Goal: Navigation & Orientation: Find specific page/section

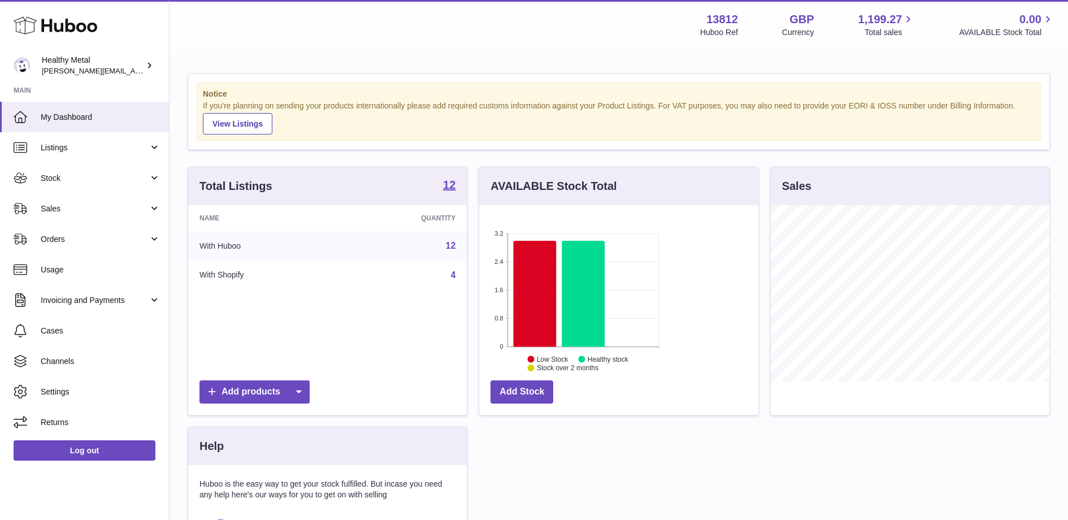
scroll to position [176, 279]
click at [88, 179] on span "Stock" at bounding box center [95, 178] width 108 height 11
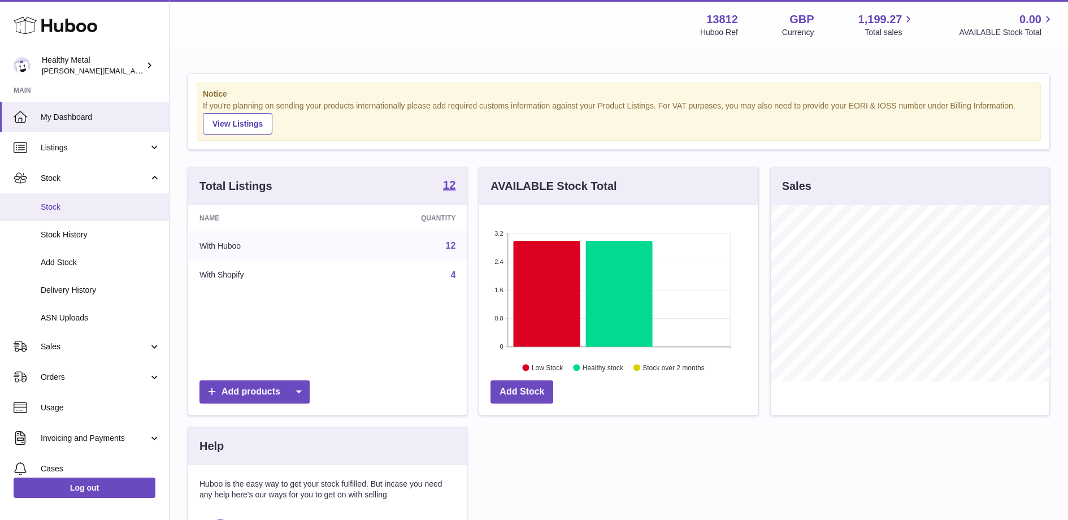
click at [74, 198] on link "Stock" at bounding box center [84, 207] width 169 height 28
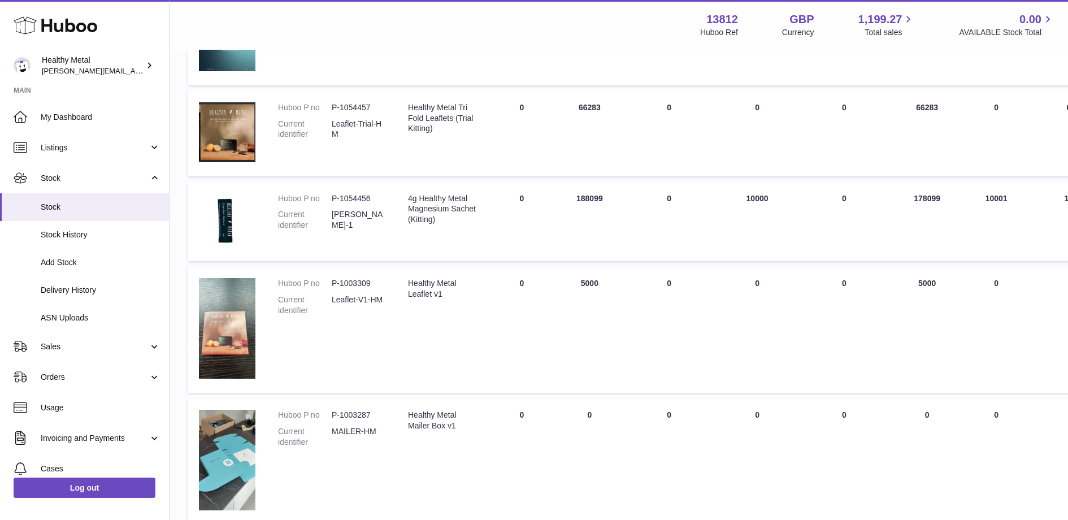
scroll to position [823, 0]
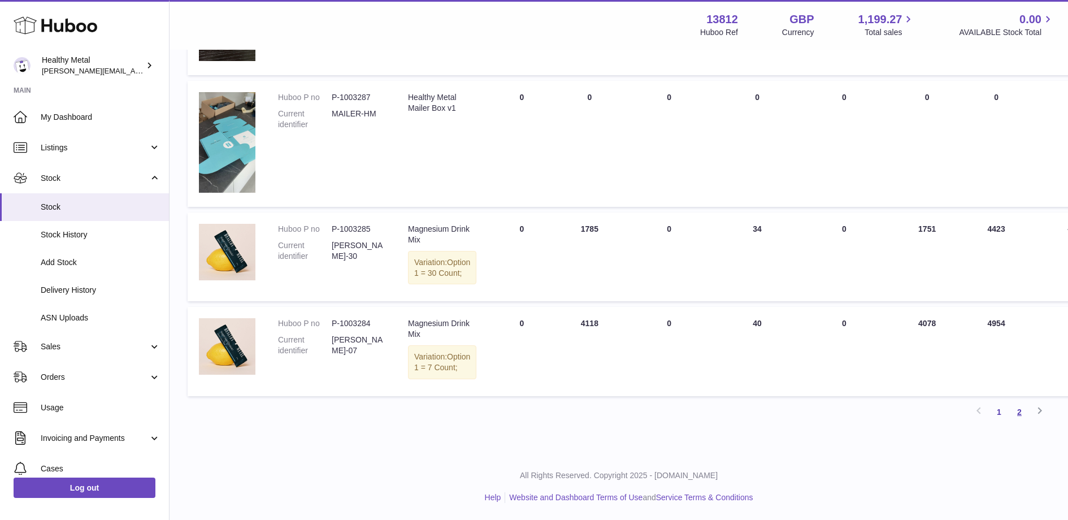
click at [1021, 413] on link "2" at bounding box center [1019, 412] width 20 height 20
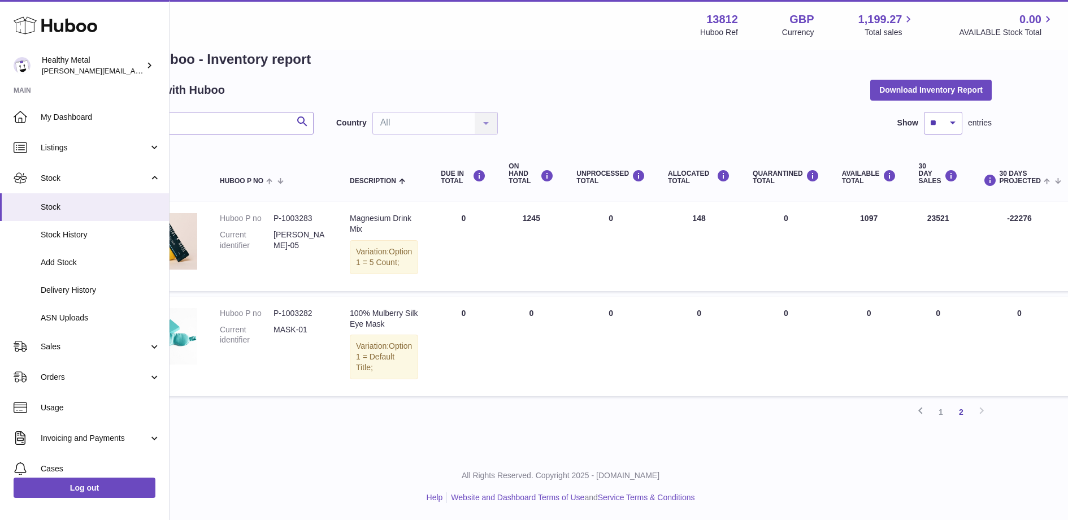
scroll to position [33, 0]
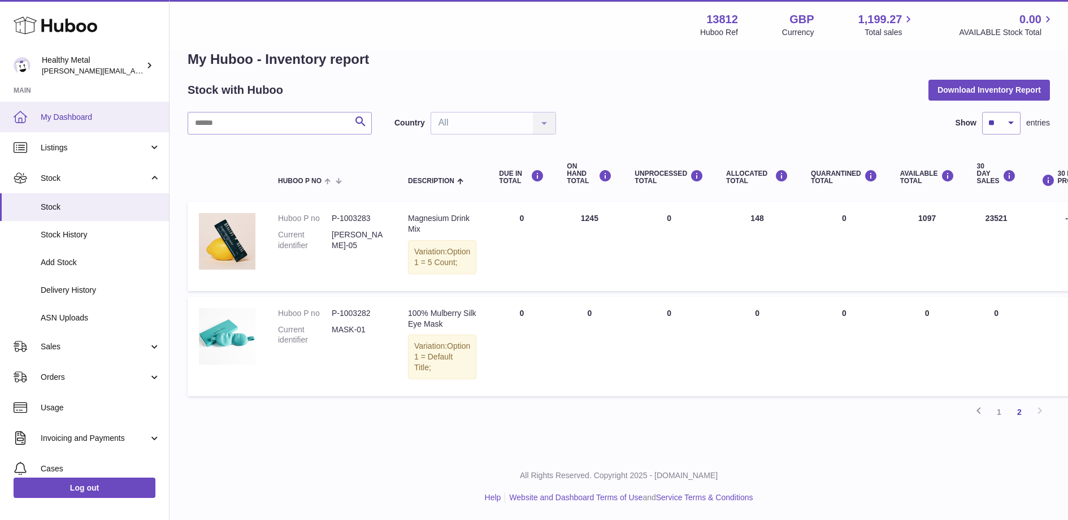
click at [60, 113] on span "My Dashboard" at bounding box center [101, 117] width 120 height 11
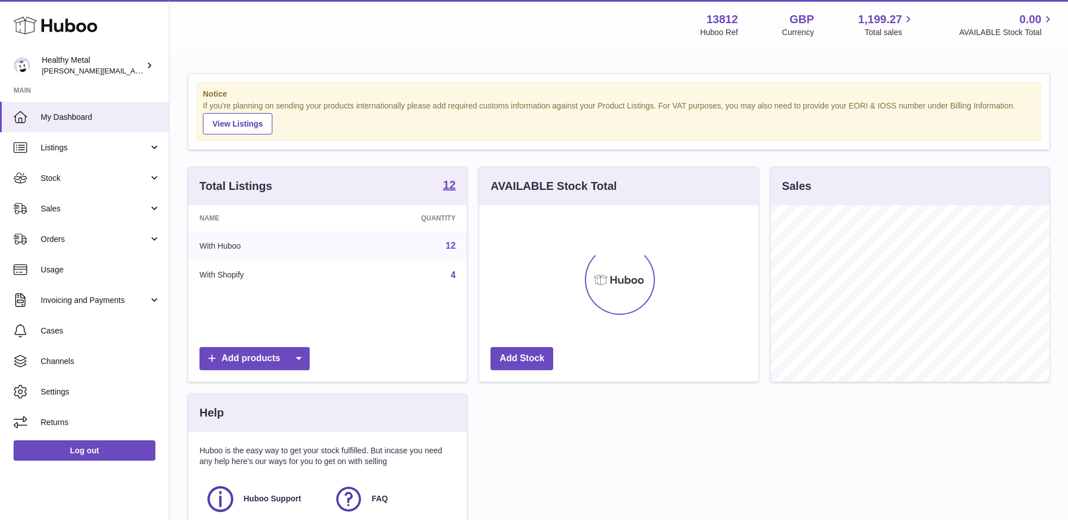
scroll to position [176, 279]
click at [118, 160] on link "Listings" at bounding box center [84, 147] width 169 height 31
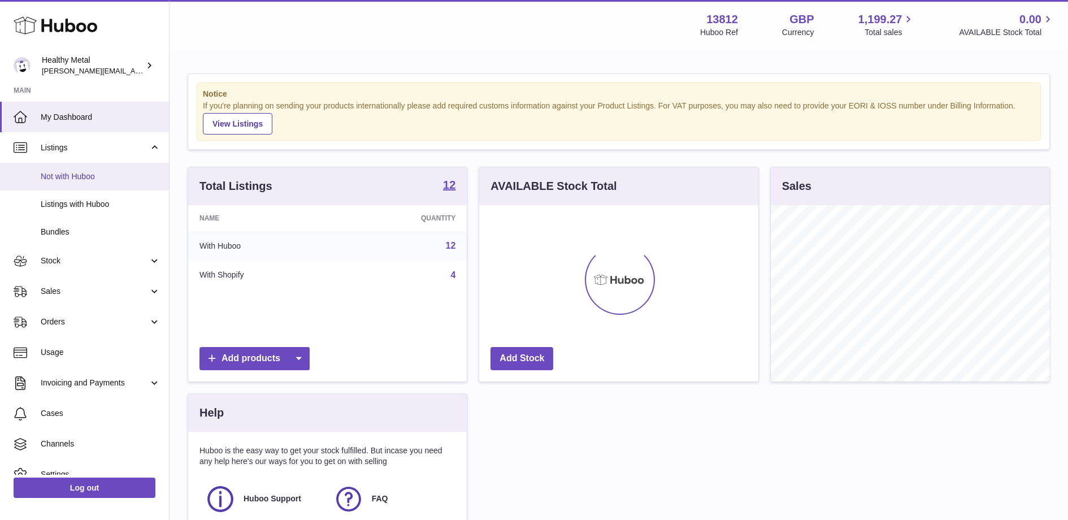
click at [105, 176] on span "Not with Huboo" at bounding box center [101, 176] width 120 height 11
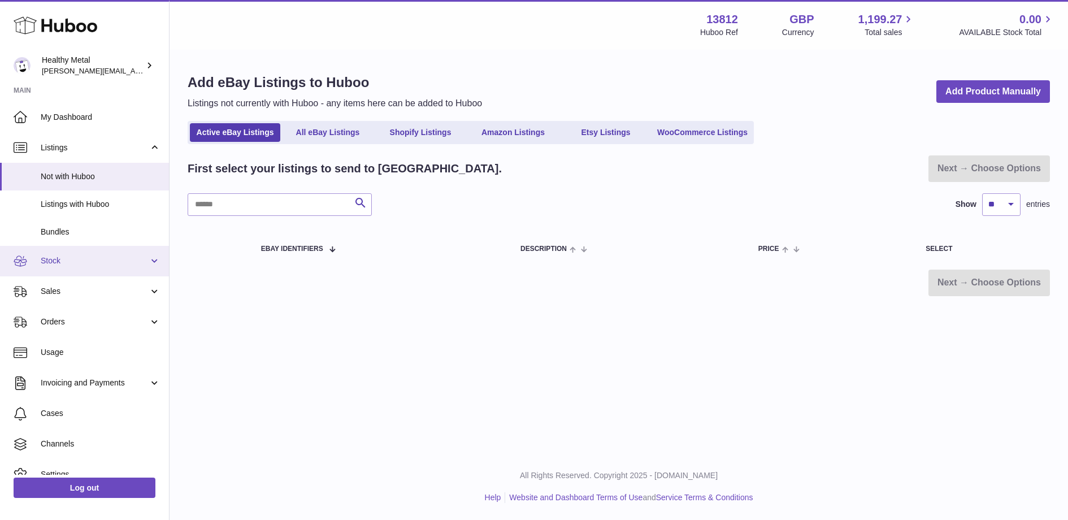
click at [69, 262] on span "Stock" at bounding box center [95, 260] width 108 height 11
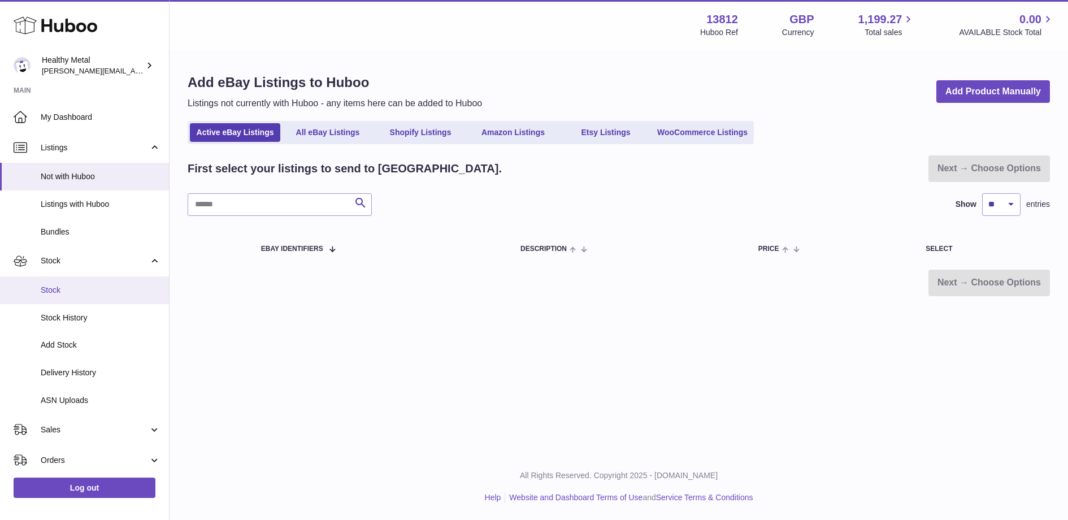
click at [64, 285] on span "Stock" at bounding box center [101, 290] width 120 height 11
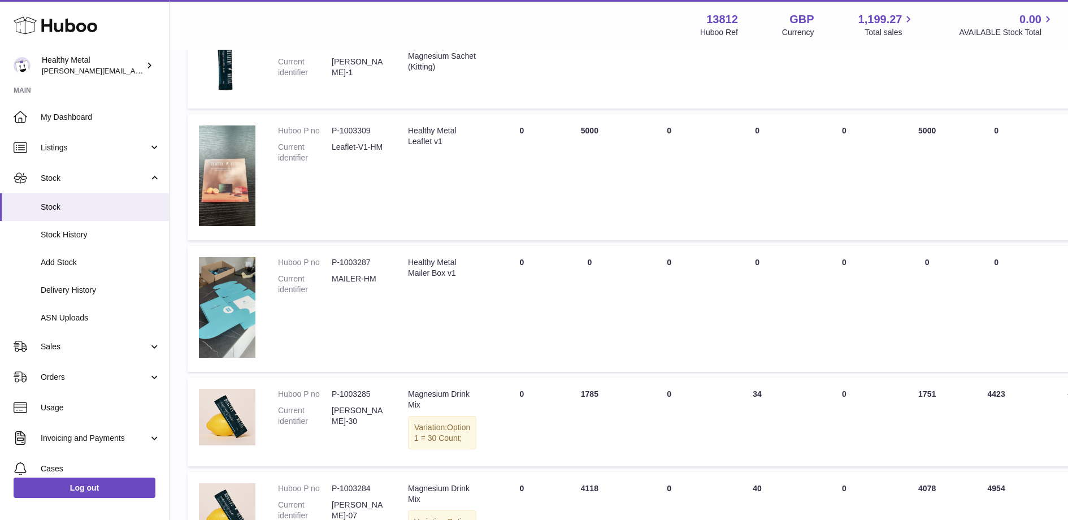
scroll to position [823, 0]
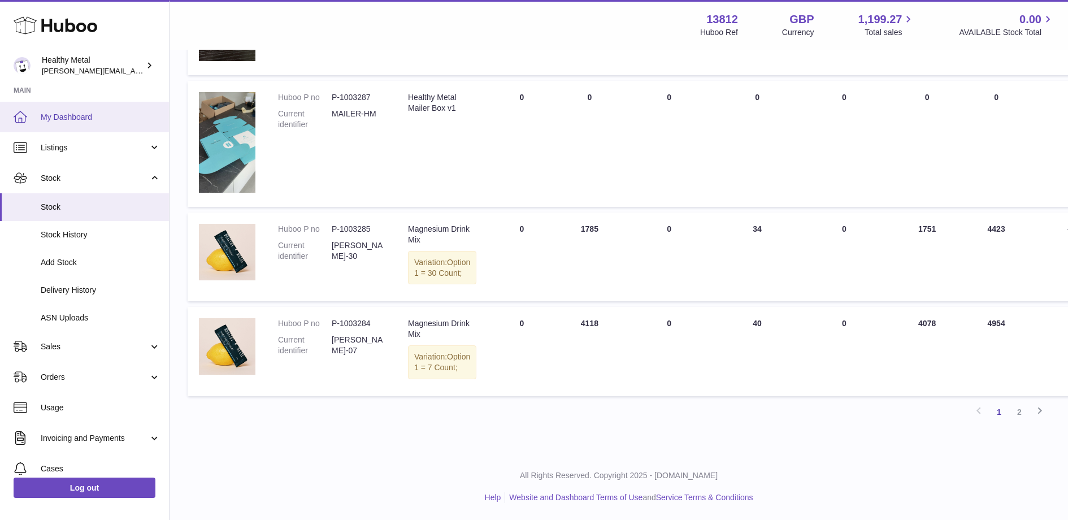
click at [85, 123] on link "My Dashboard" at bounding box center [84, 117] width 169 height 31
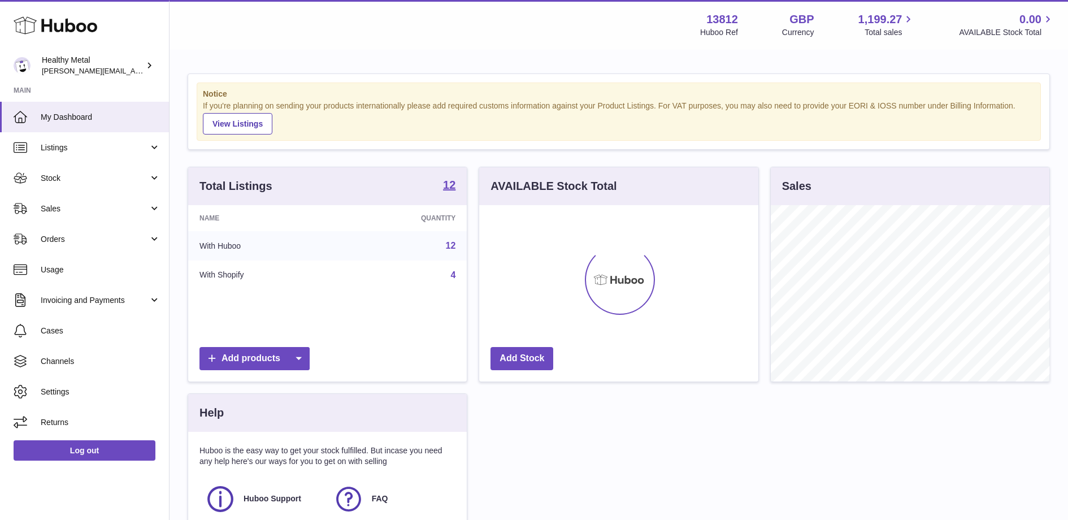
scroll to position [176, 279]
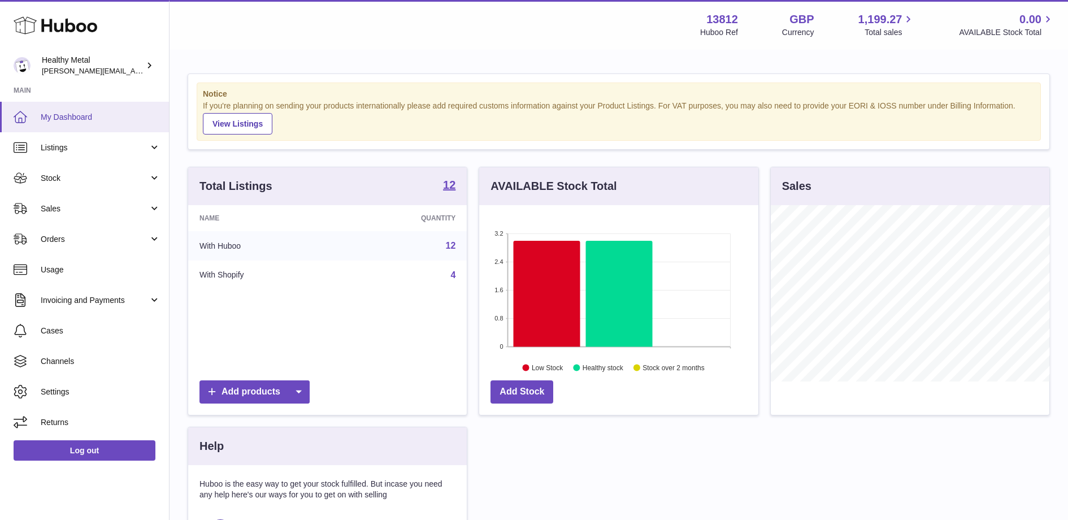
click at [109, 113] on span "My Dashboard" at bounding box center [101, 117] width 120 height 11
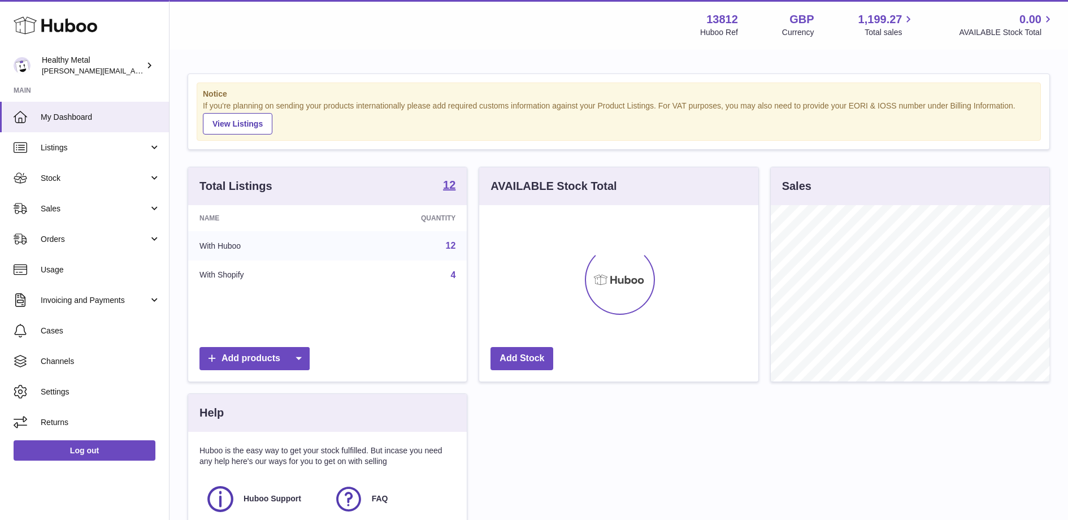
scroll to position [176, 279]
